Goal: Task Accomplishment & Management: Use online tool/utility

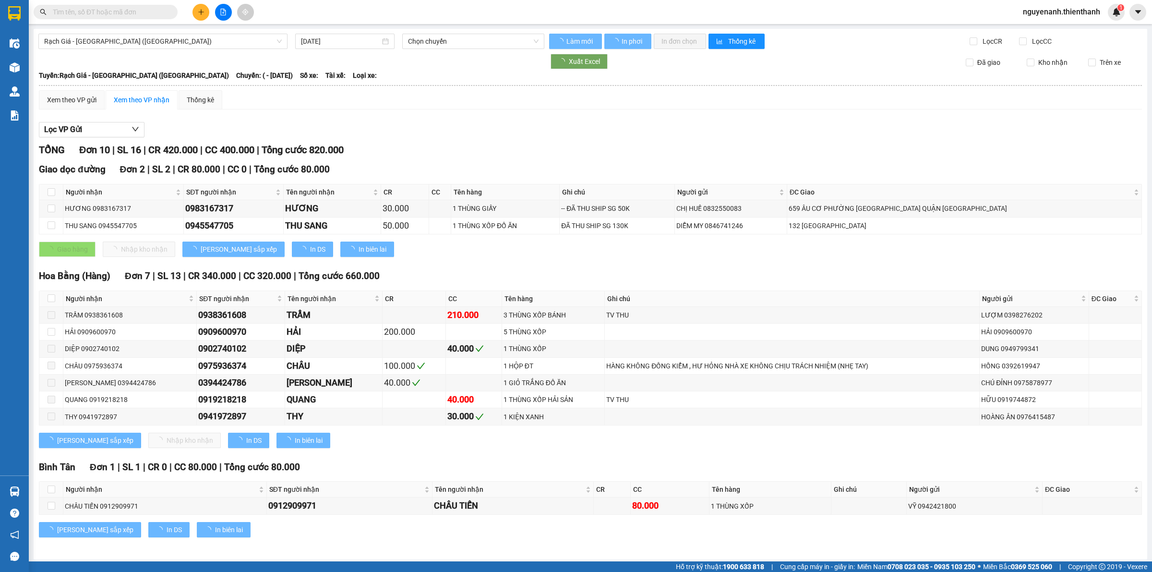
type input "[DATE]"
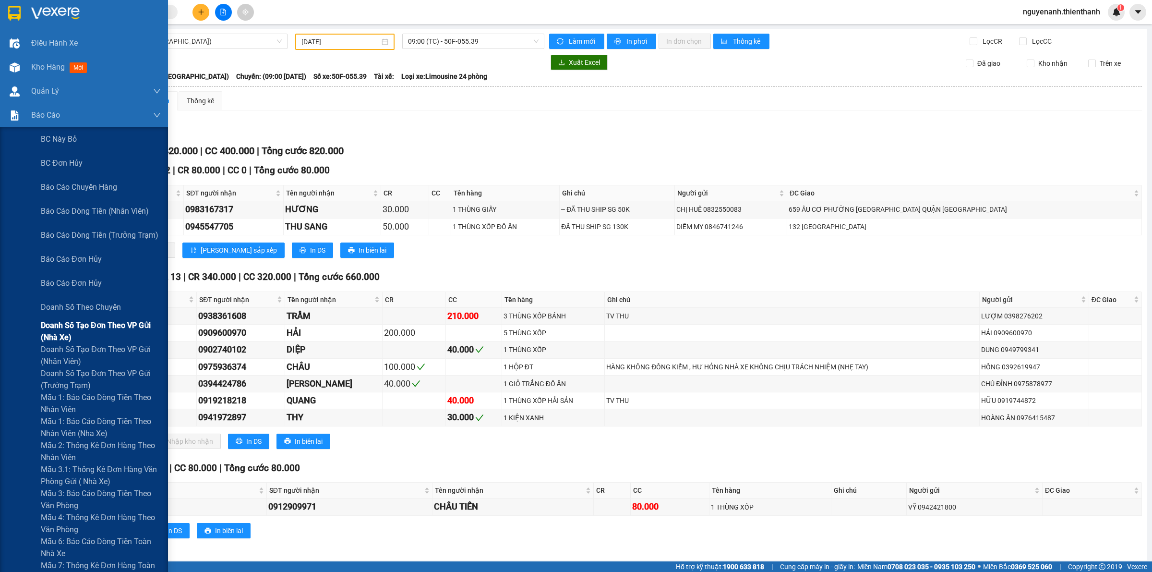
click at [85, 328] on span "Doanh số tạo đơn theo VP gửi (nhà xe)" at bounding box center [101, 331] width 120 height 24
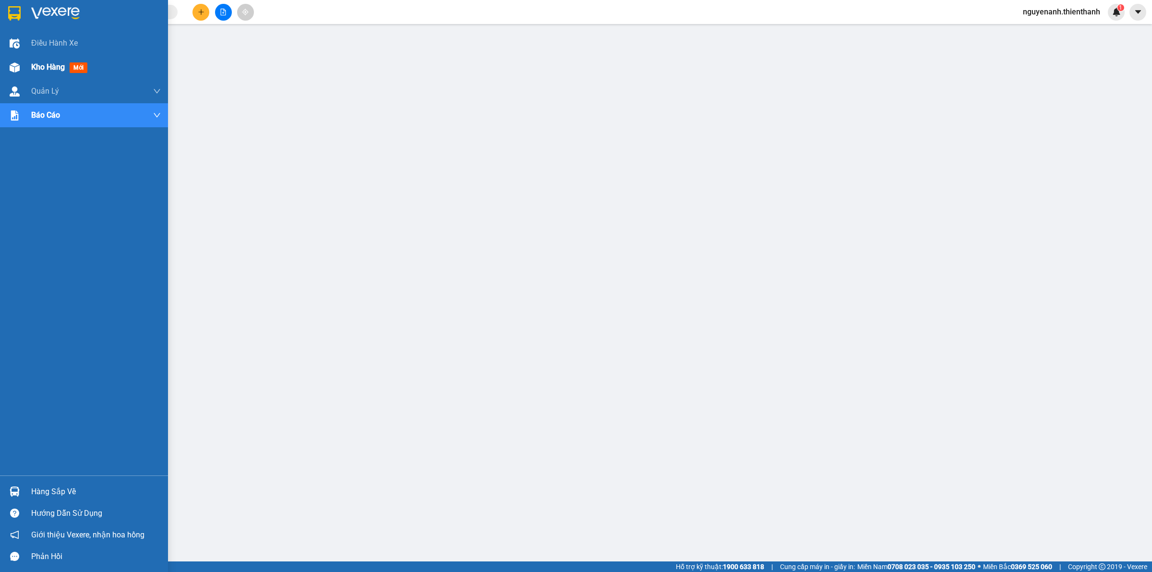
click at [5, 68] on div "Kho hàng mới" at bounding box center [84, 67] width 168 height 24
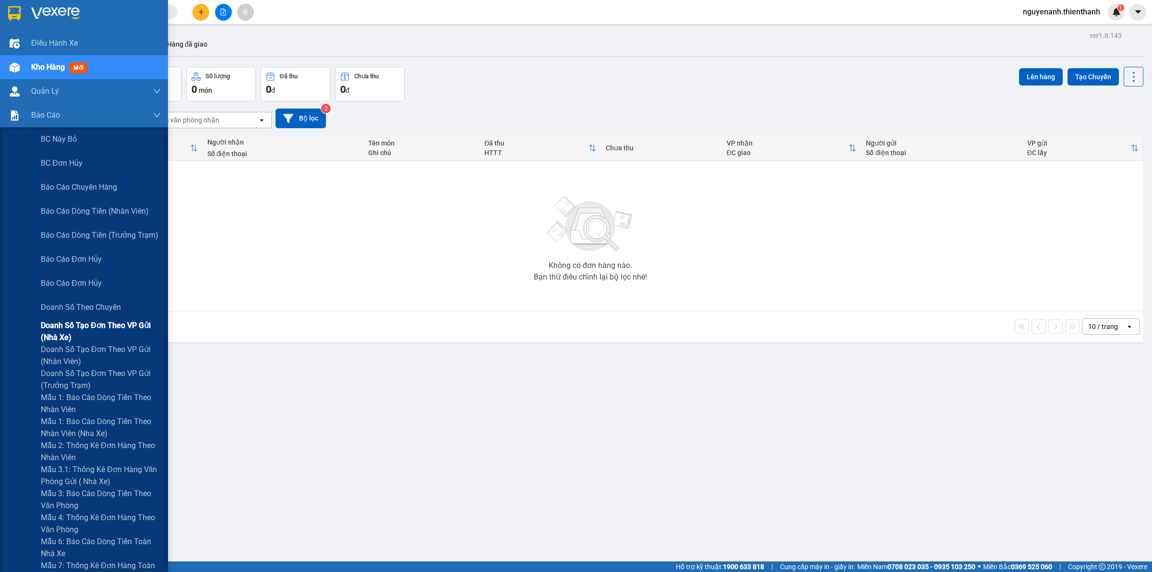
click at [80, 335] on span "Doanh số tạo đơn theo VP gửi (nhà xe)" at bounding box center [101, 331] width 120 height 24
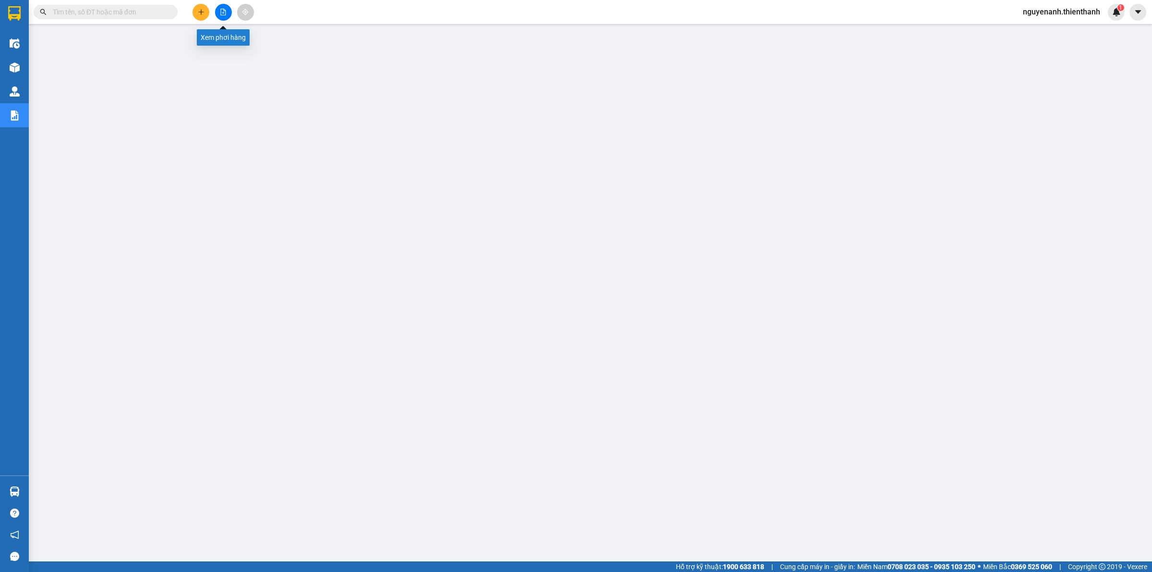
click at [225, 10] on icon "file-add" at bounding box center [223, 12] width 5 height 7
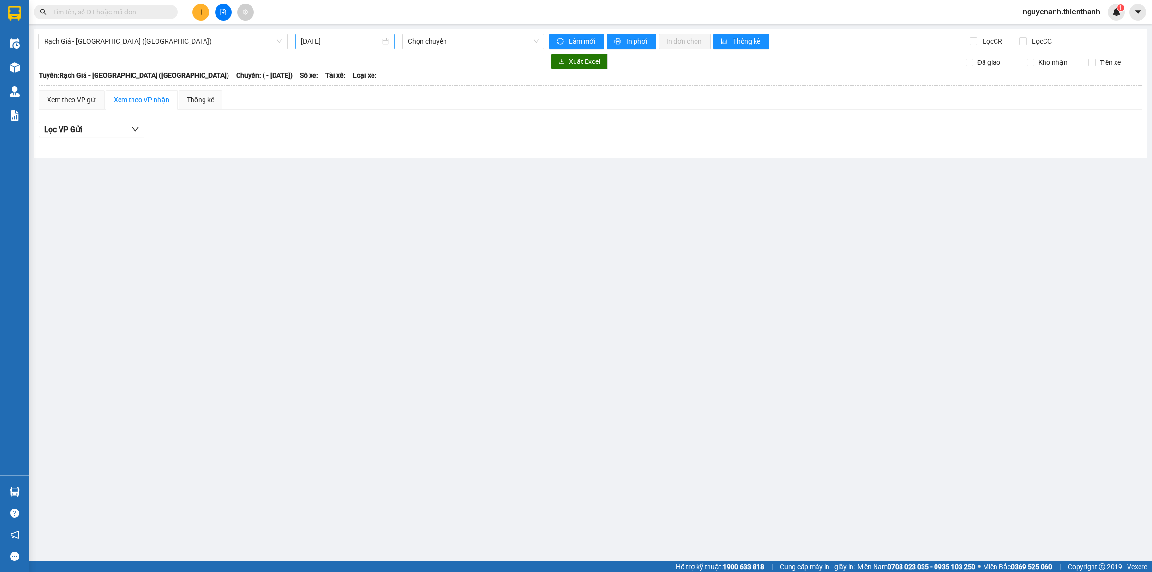
click at [321, 40] on input "[DATE]" at bounding box center [340, 41] width 79 height 11
click at [393, 113] on div "12" at bounding box center [396, 112] width 12 height 12
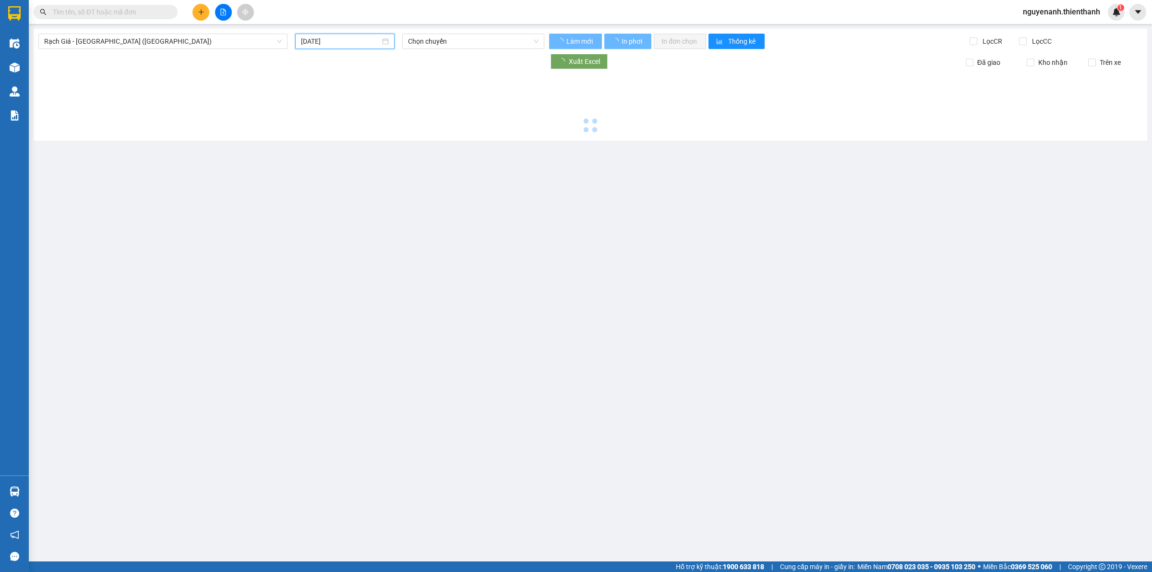
type input "[DATE]"
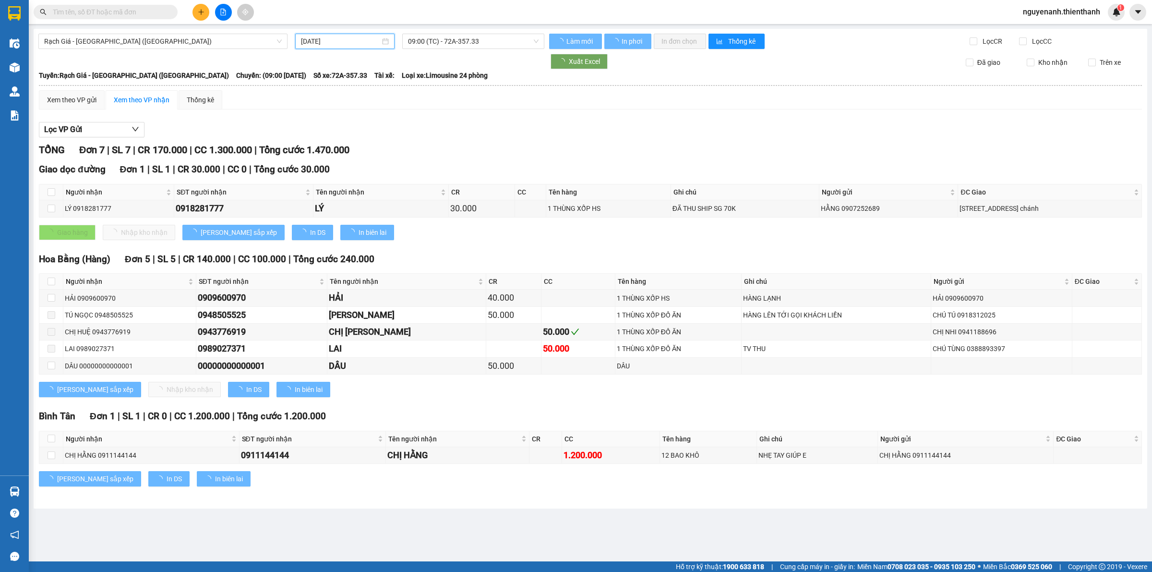
click at [439, 46] on span "09:00 (TC) - 72A-357.33" at bounding box center [473, 41] width 131 height 14
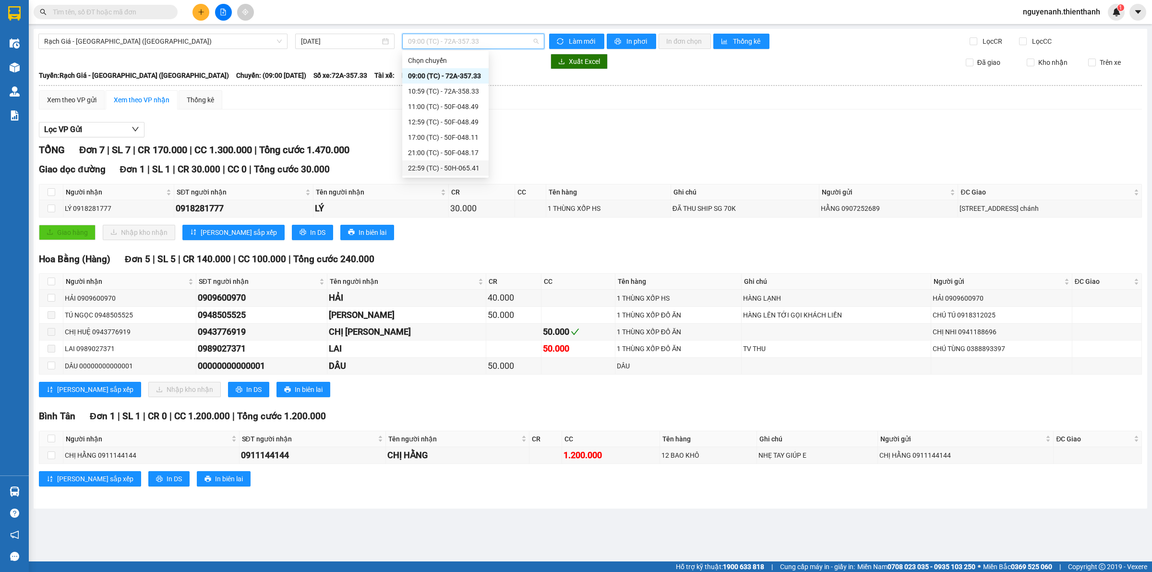
click at [426, 166] on div "22:59 (TC) - 50H-065.41" at bounding box center [445, 168] width 75 height 11
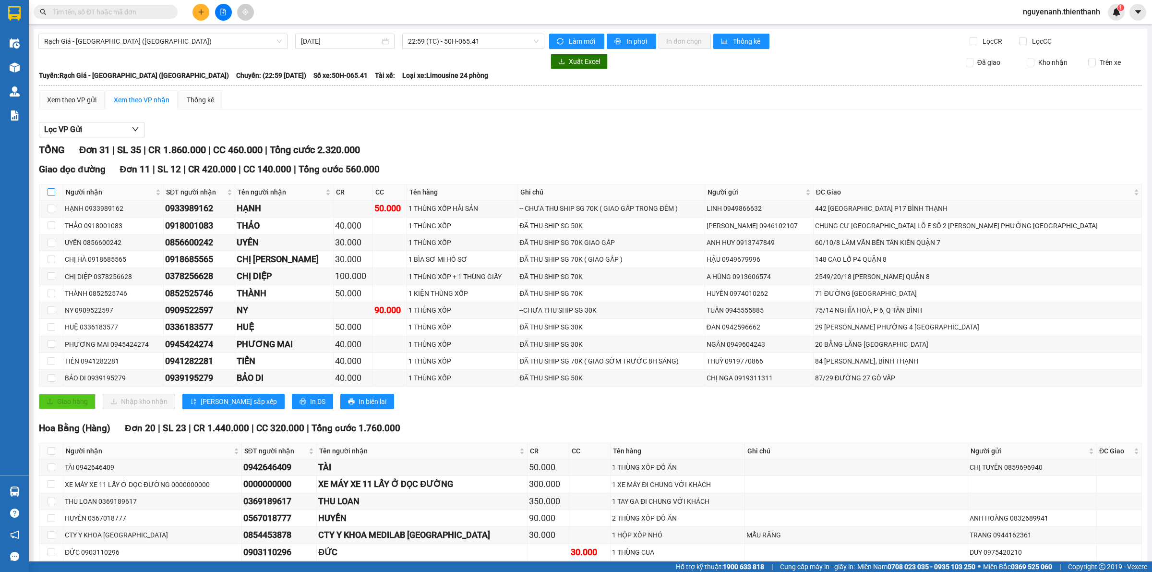
click at [48, 196] on input "checkbox" at bounding box center [52, 192] width 8 height 8
checkbox input "true"
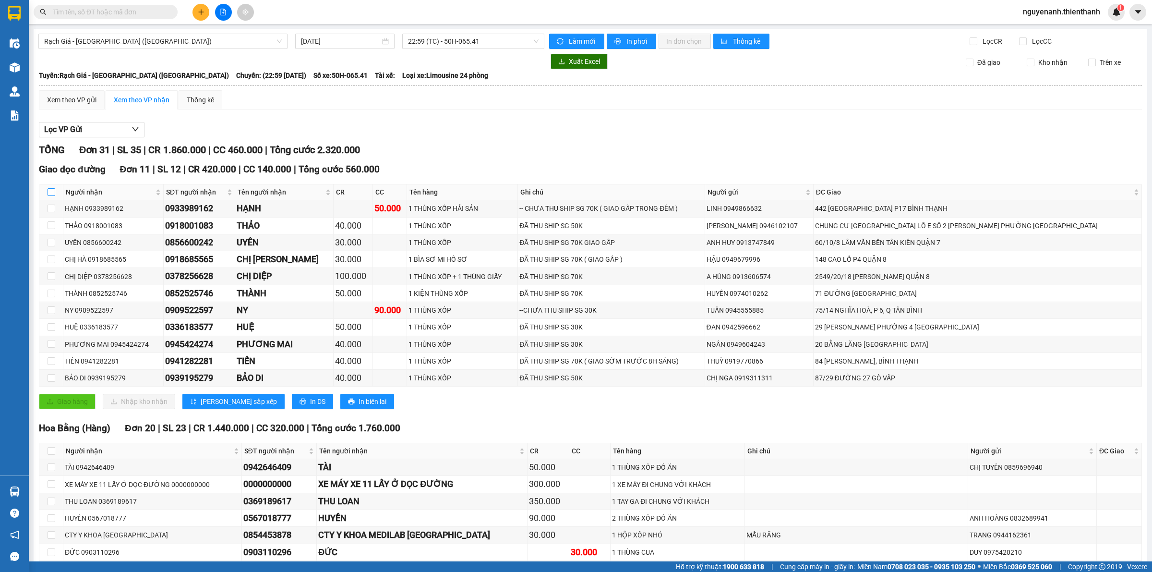
checkbox input "true"
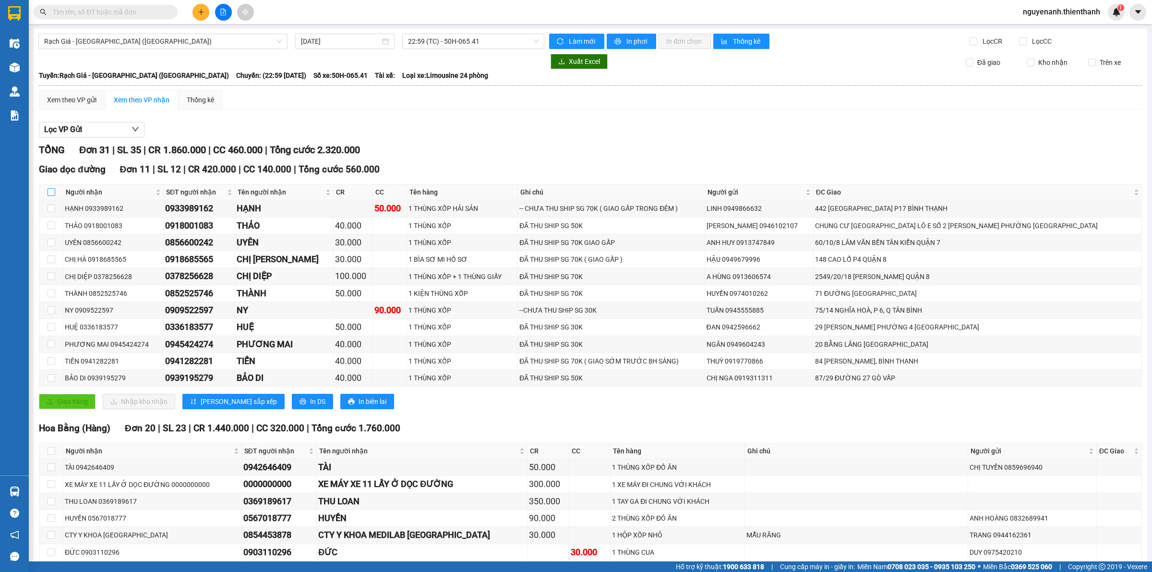
checkbox input "true"
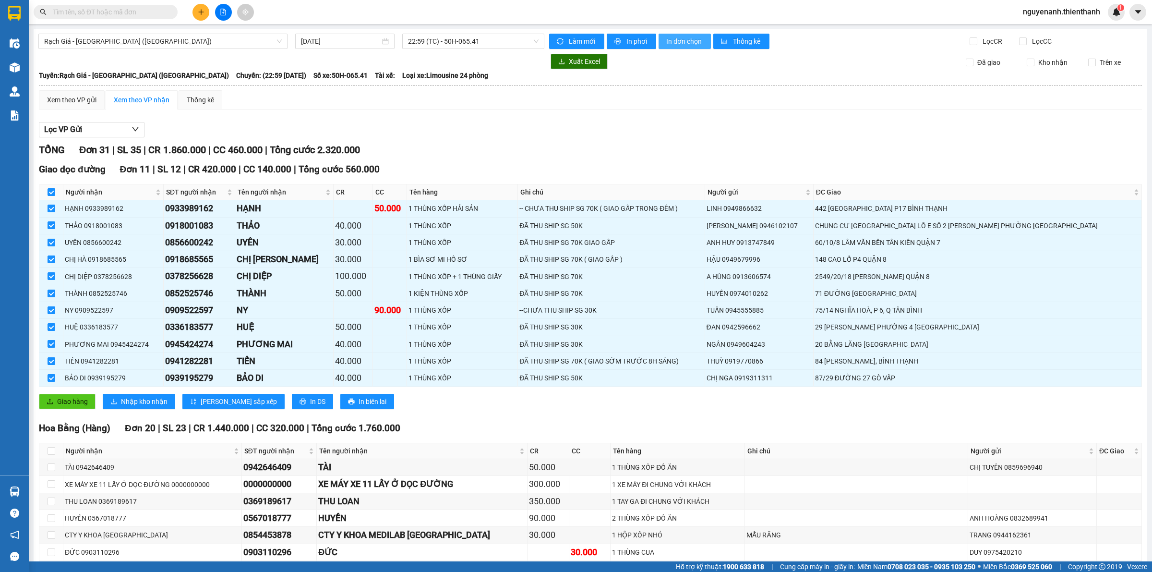
click at [679, 42] on span "In đơn chọn" at bounding box center [684, 41] width 37 height 11
click at [57, 190] on th at bounding box center [51, 192] width 24 height 16
click at [54, 192] on input "checkbox" at bounding box center [52, 192] width 8 height 8
checkbox input "false"
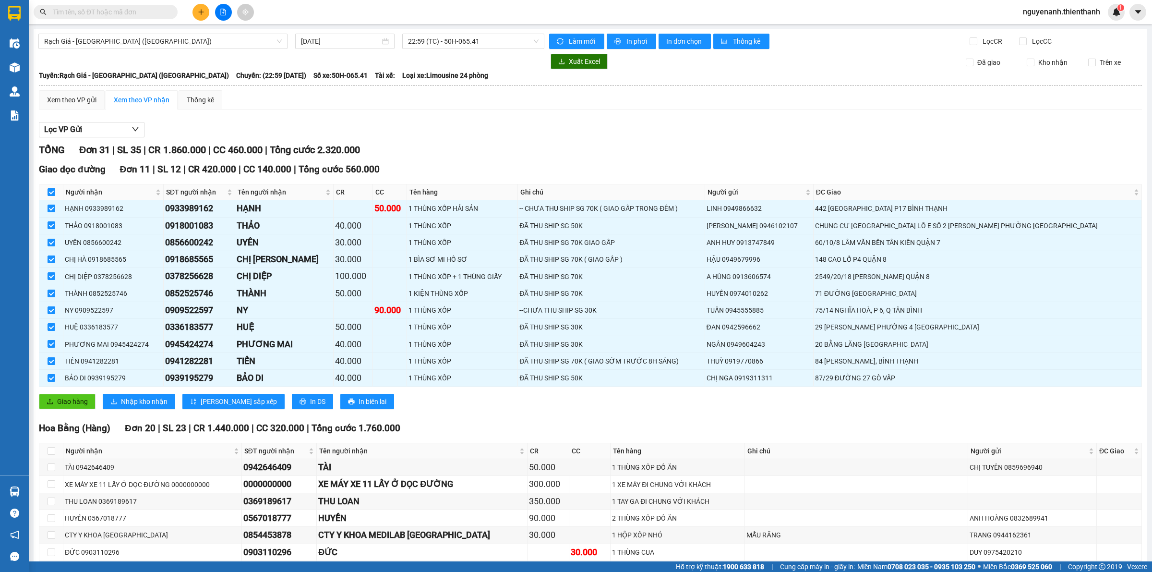
checkbox input "false"
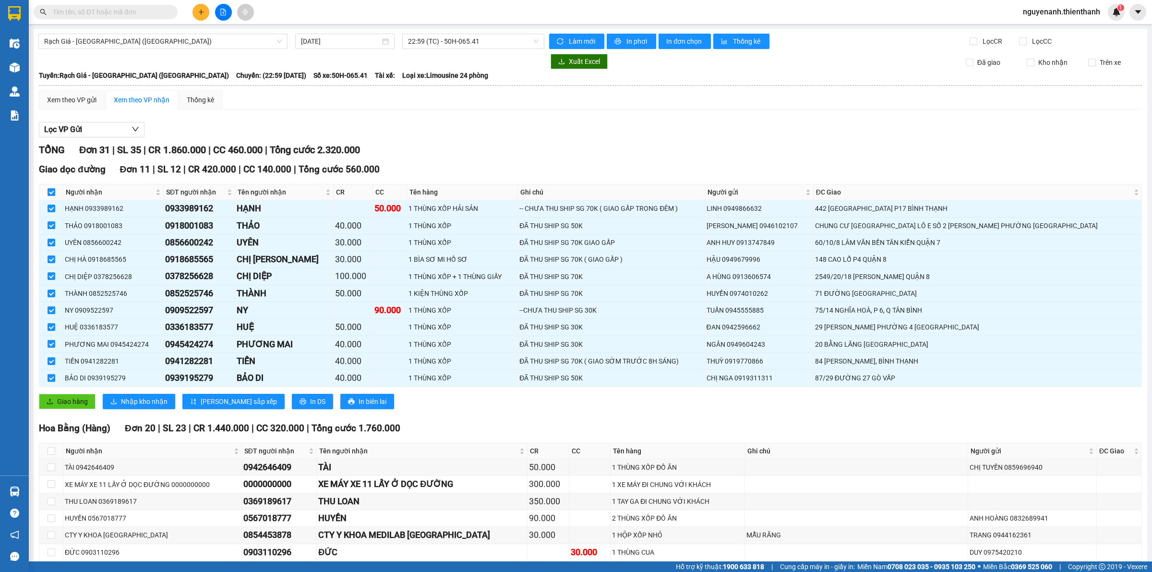
checkbox input "false"
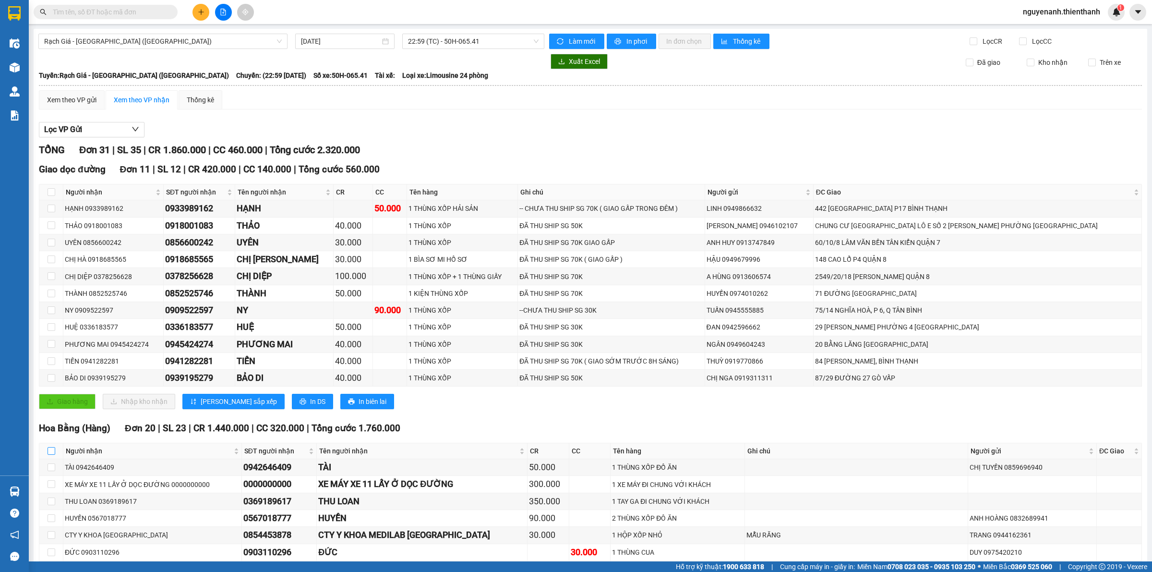
drag, startPoint x: 56, startPoint y: 454, endPoint x: 51, endPoint y: 453, distance: 4.9
click at [55, 454] on th at bounding box center [51, 451] width 24 height 16
click at [51, 453] on input "checkbox" at bounding box center [52, 451] width 8 height 8
checkbox input "true"
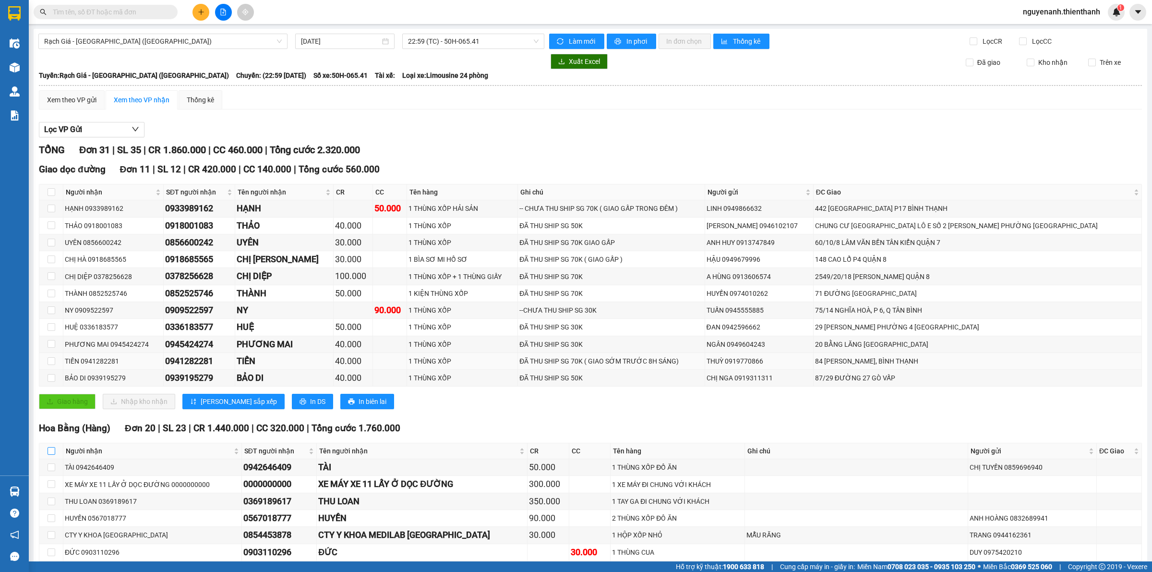
checkbox input "true"
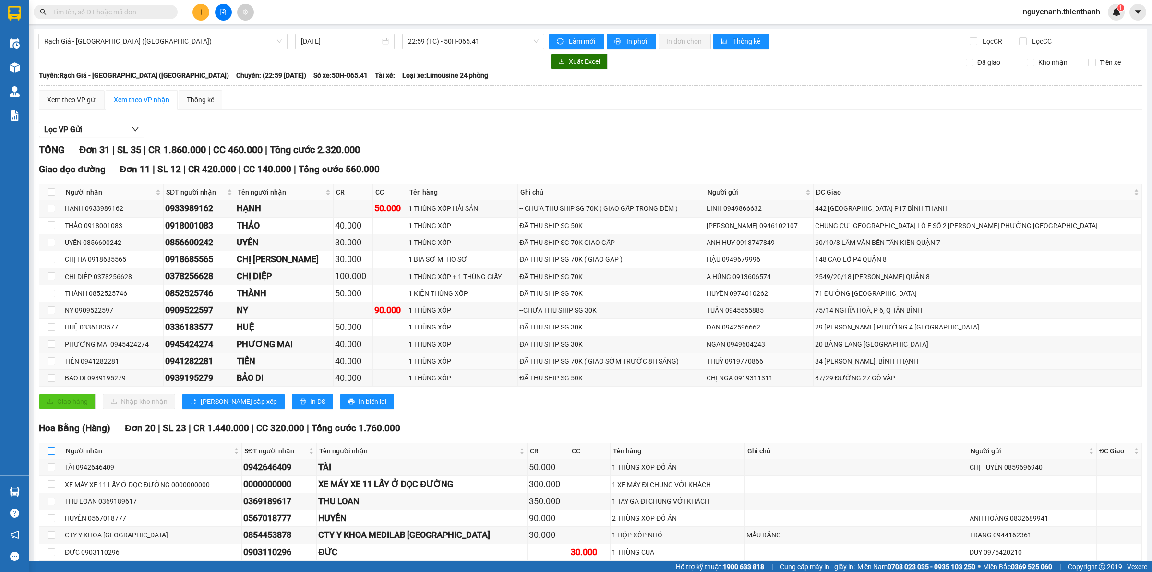
checkbox input "true"
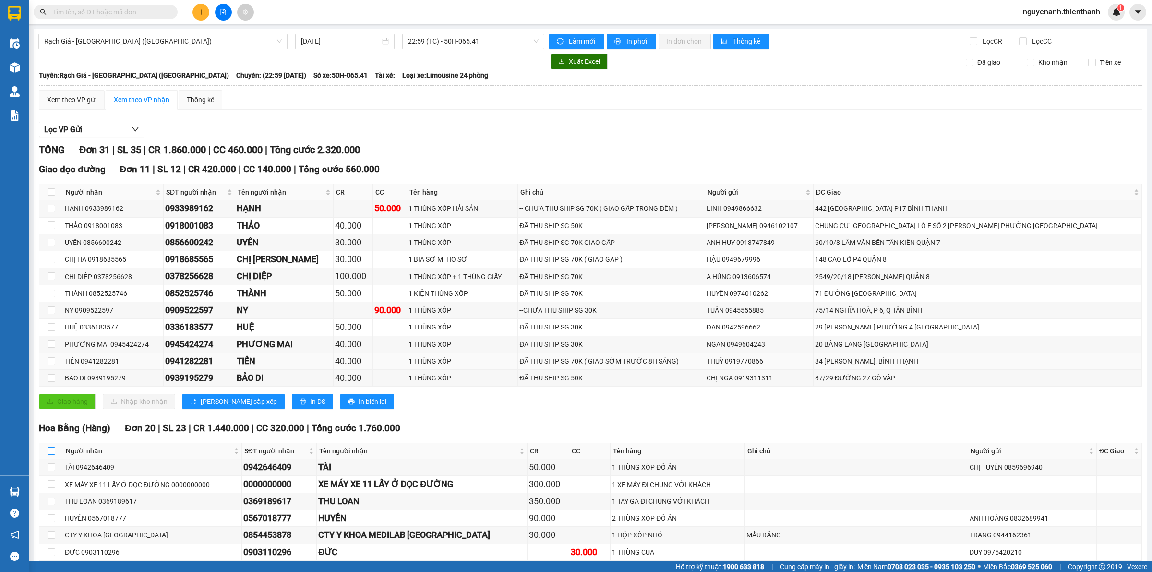
checkbox input "true"
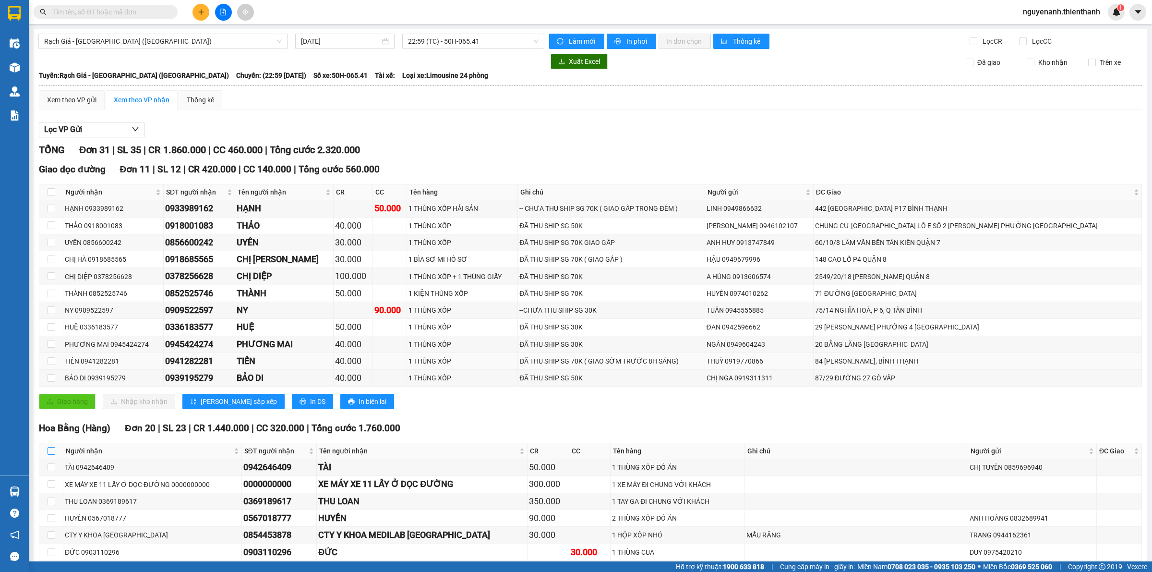
checkbox input "true"
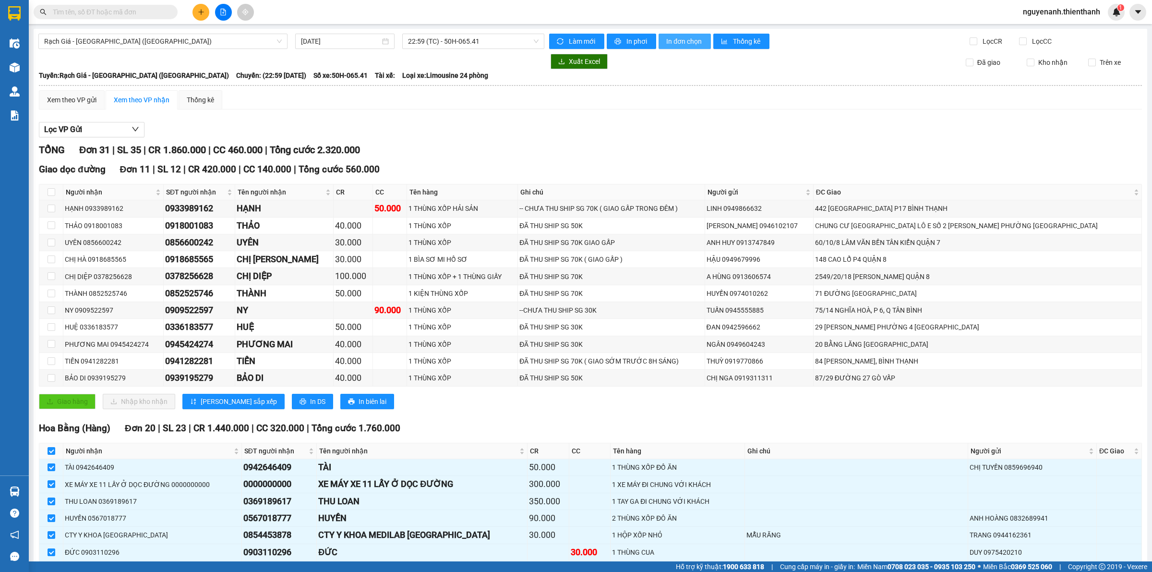
click at [673, 44] on span "In đơn chọn" at bounding box center [684, 41] width 37 height 11
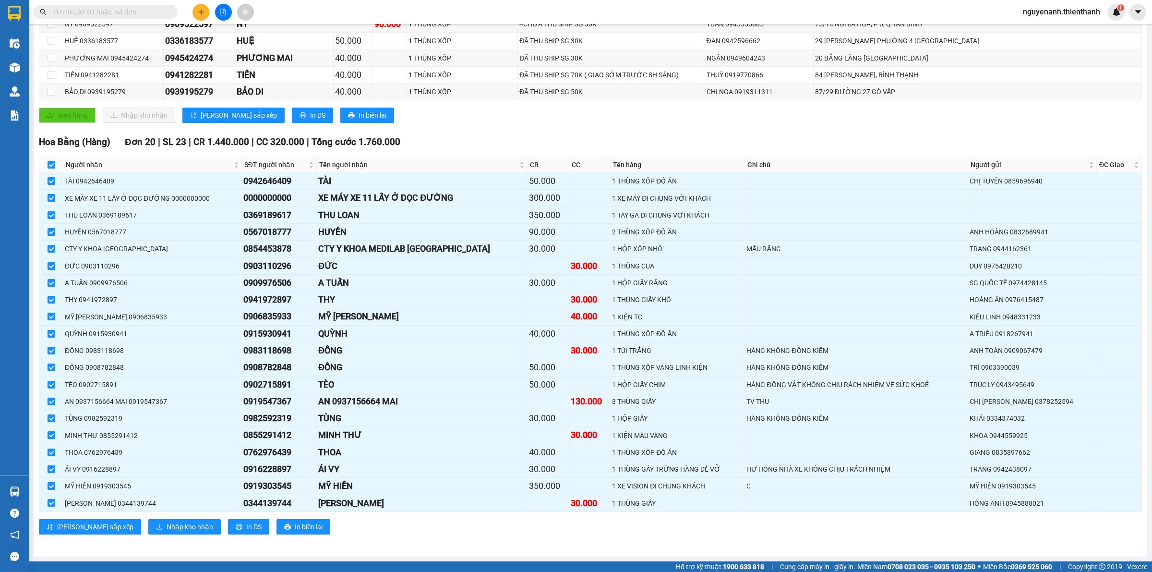
scroll to position [50, 0]
